Goal: Find contact information: Find contact information

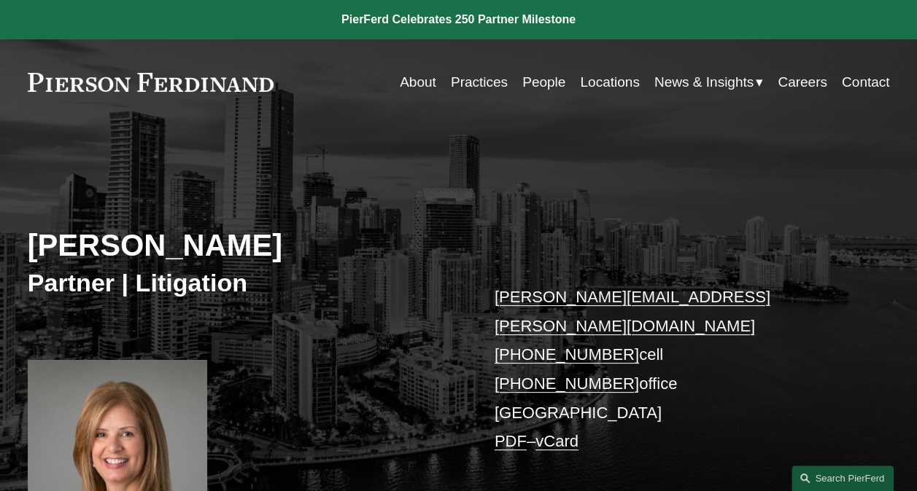
click at [441, 19] on link at bounding box center [458, 19] width 917 height 39
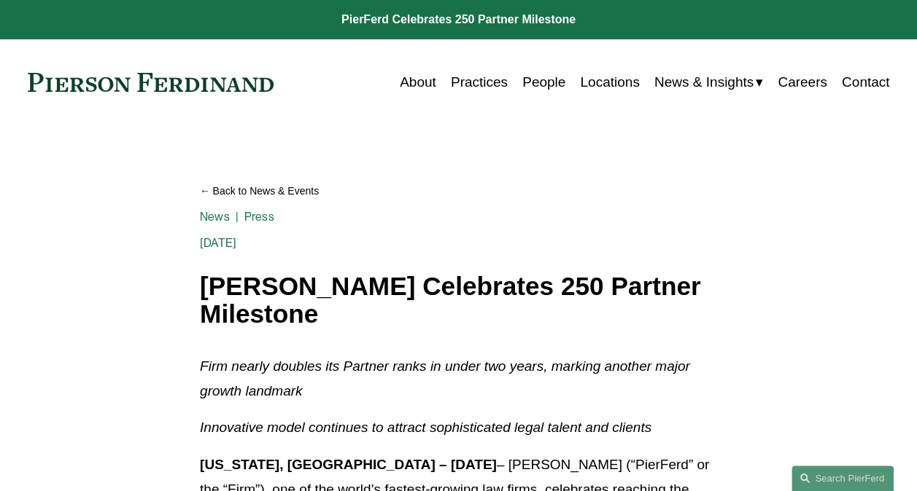
click at [423, 80] on link "About" at bounding box center [418, 83] width 36 height 28
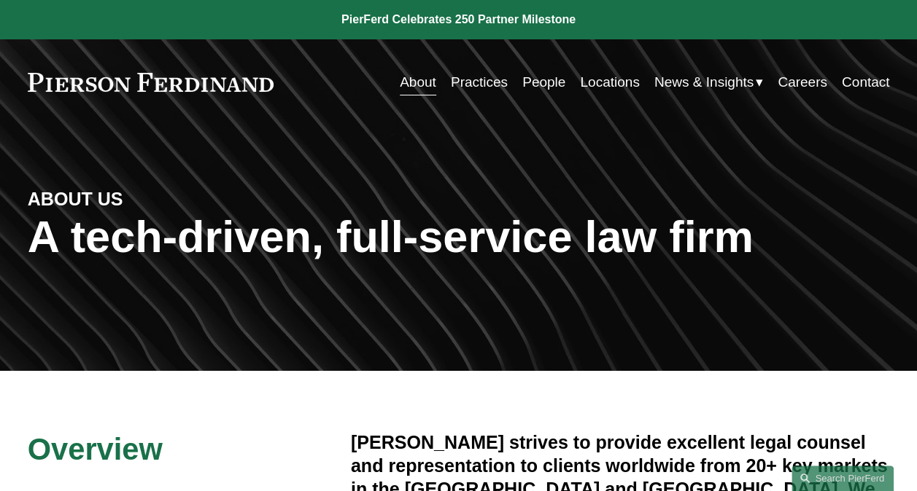
click at [624, 88] on link "Locations" at bounding box center [609, 83] width 59 height 28
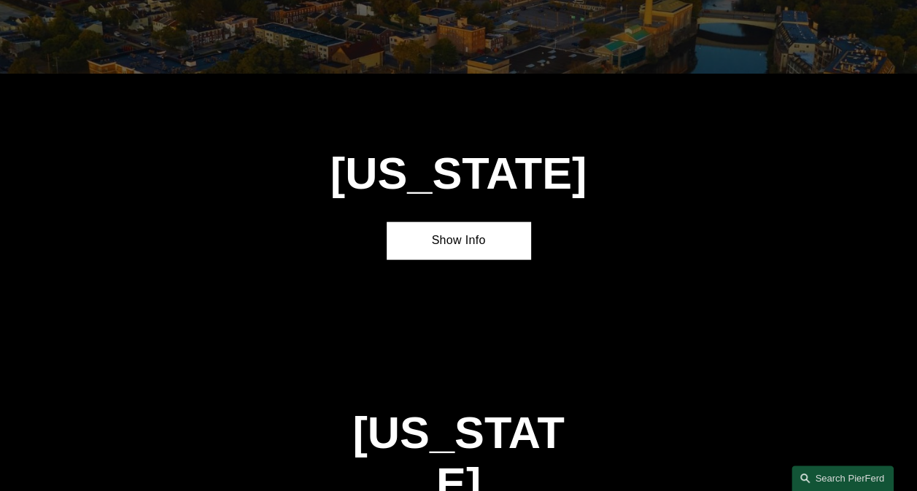
scroll to position [1604, 0]
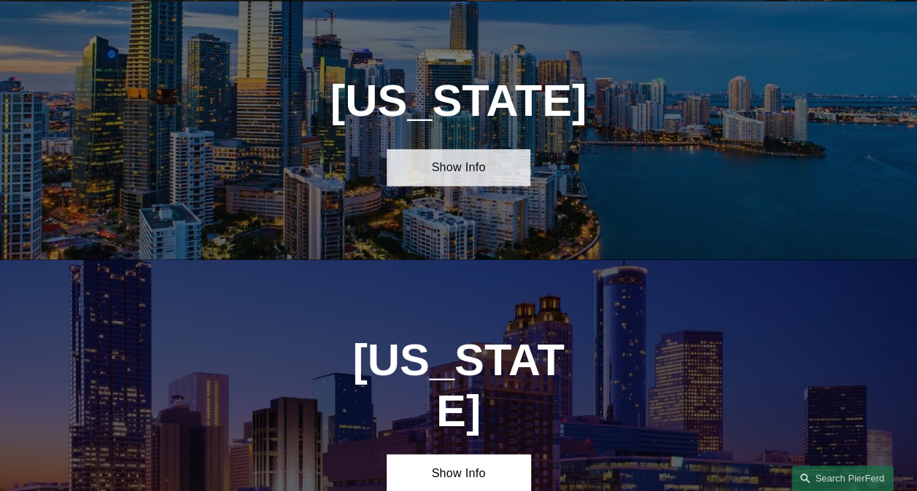
click at [508, 181] on link "Show Info" at bounding box center [458, 167] width 144 height 37
